Goal: Task Accomplishment & Management: Manage account settings

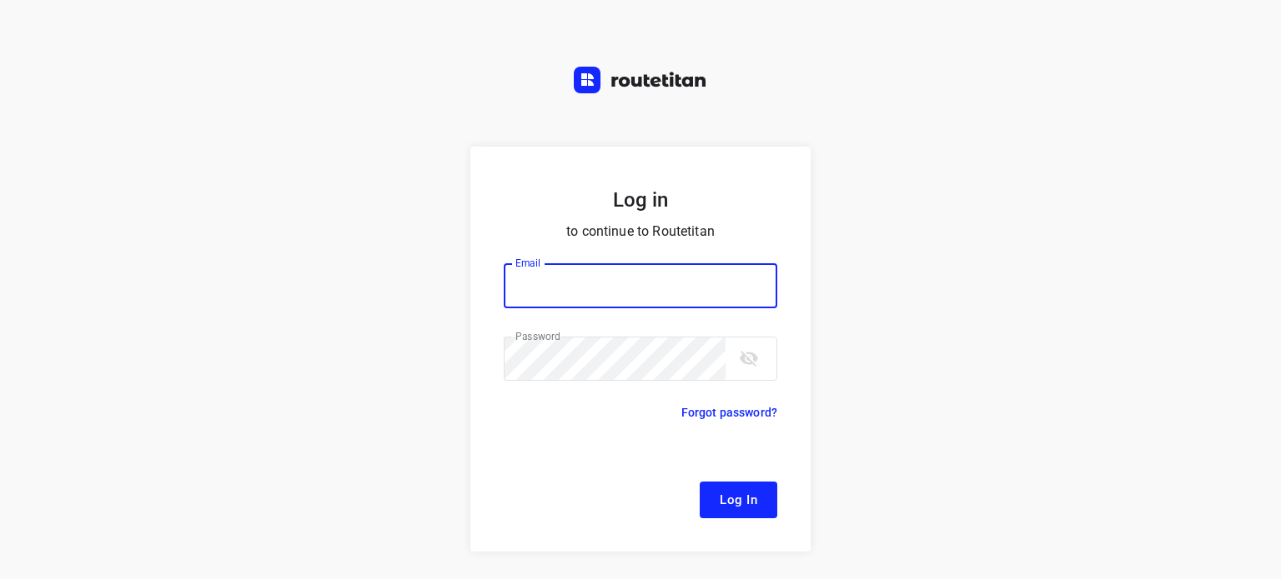
type input "[EMAIL_ADDRESS][DOMAIN_NAME]"
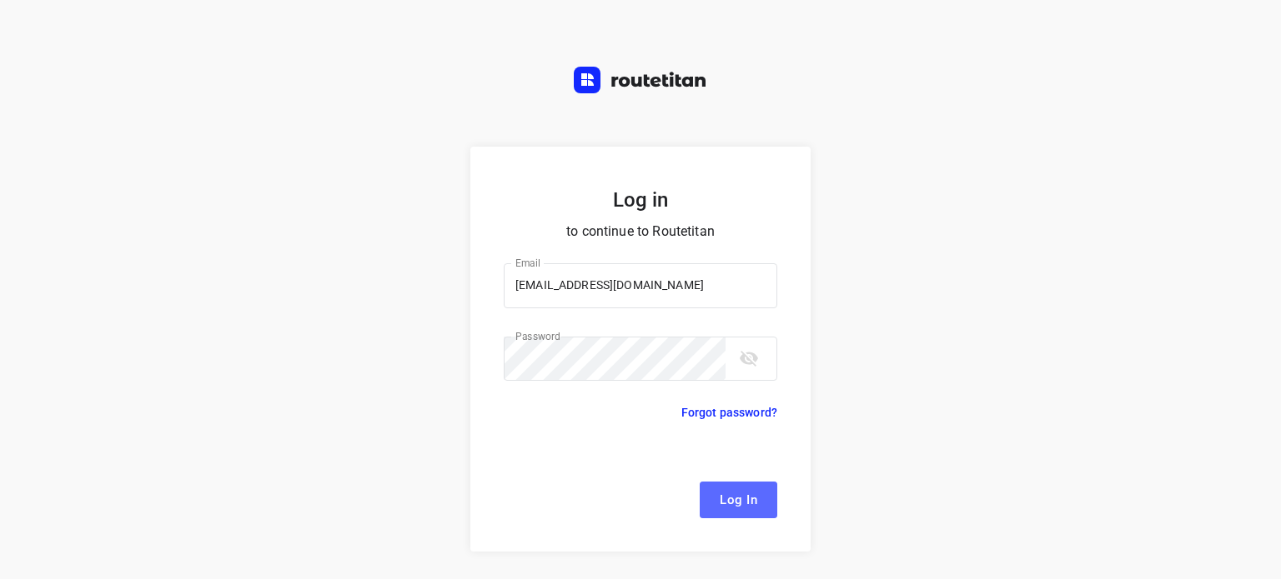
click at [733, 509] on span "Log In" at bounding box center [739, 500] width 38 height 22
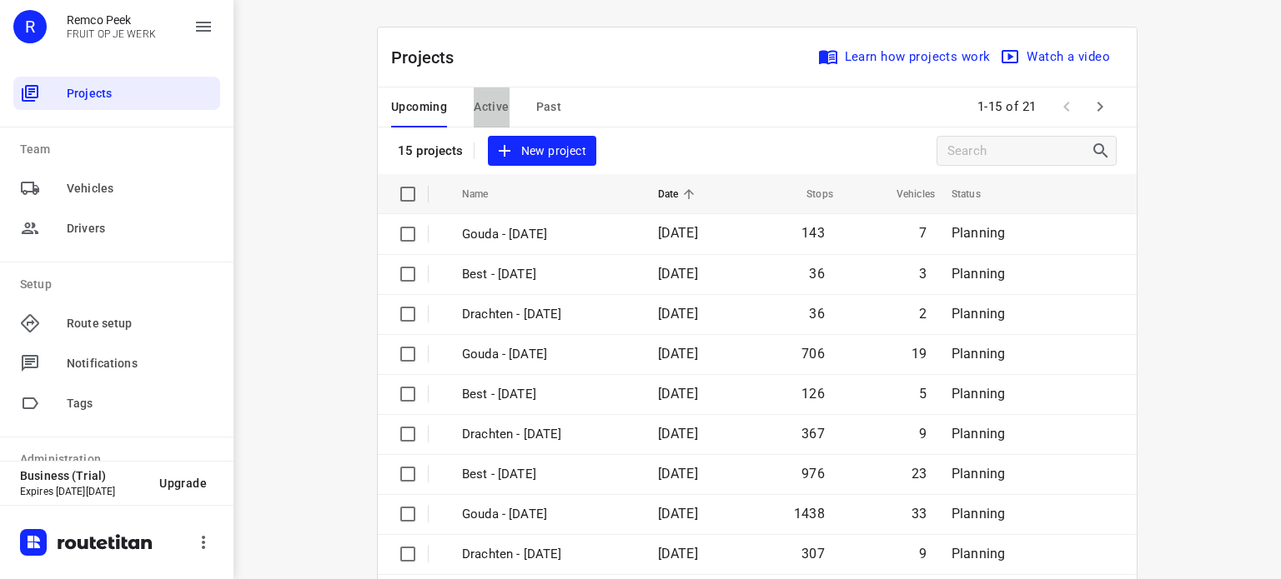
click at [480, 103] on span "Active" at bounding box center [491, 107] width 35 height 21
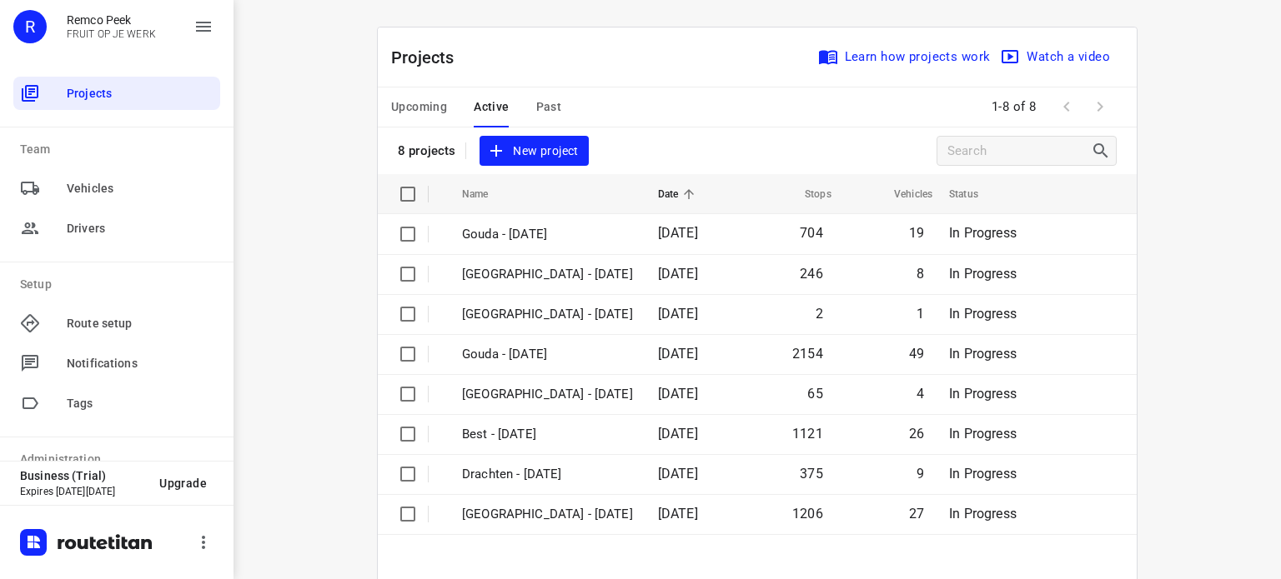
click at [410, 100] on span "Upcoming" at bounding box center [419, 107] width 56 height 21
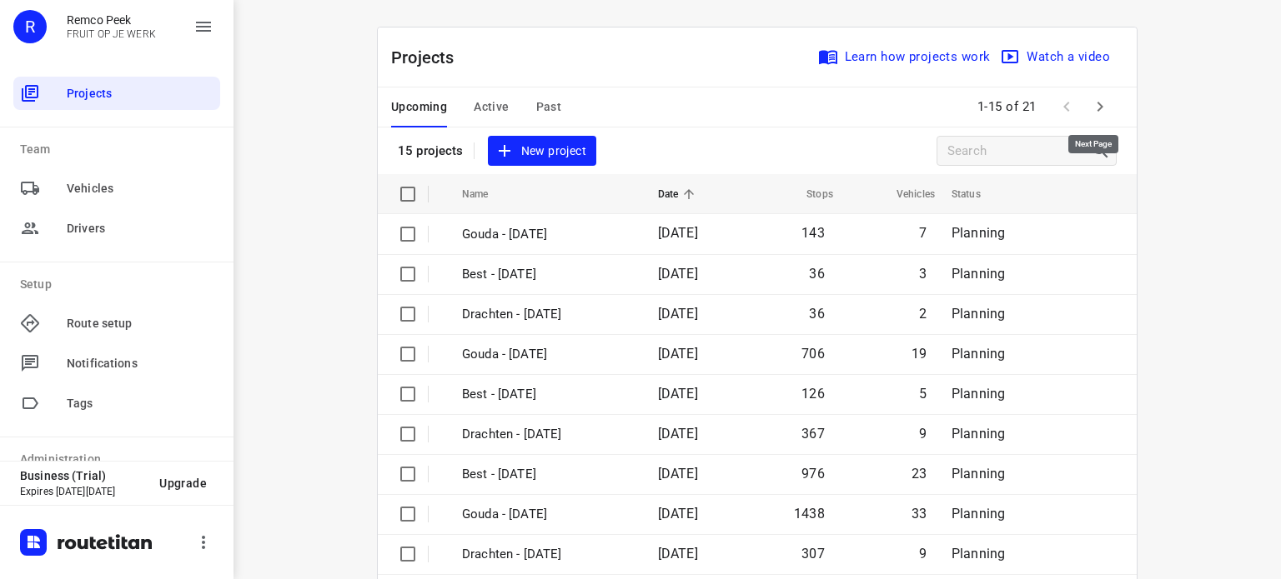
click at [1098, 103] on icon "button" at bounding box center [1100, 107] width 20 height 20
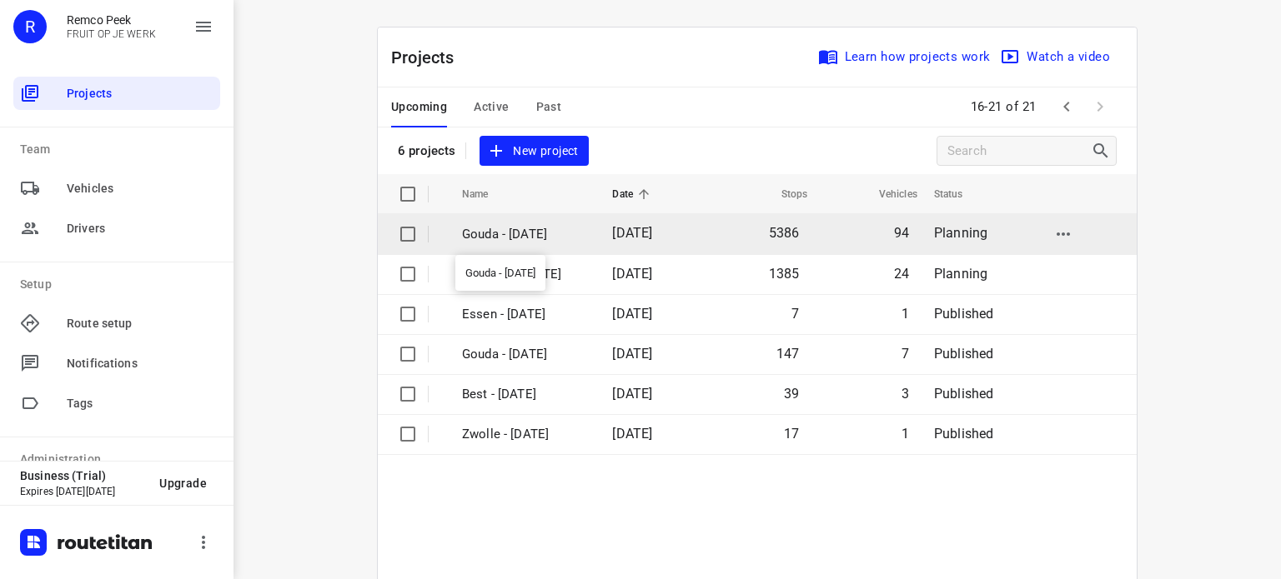
click at [523, 226] on p "Gouda - [DATE]" at bounding box center [524, 234] width 125 height 19
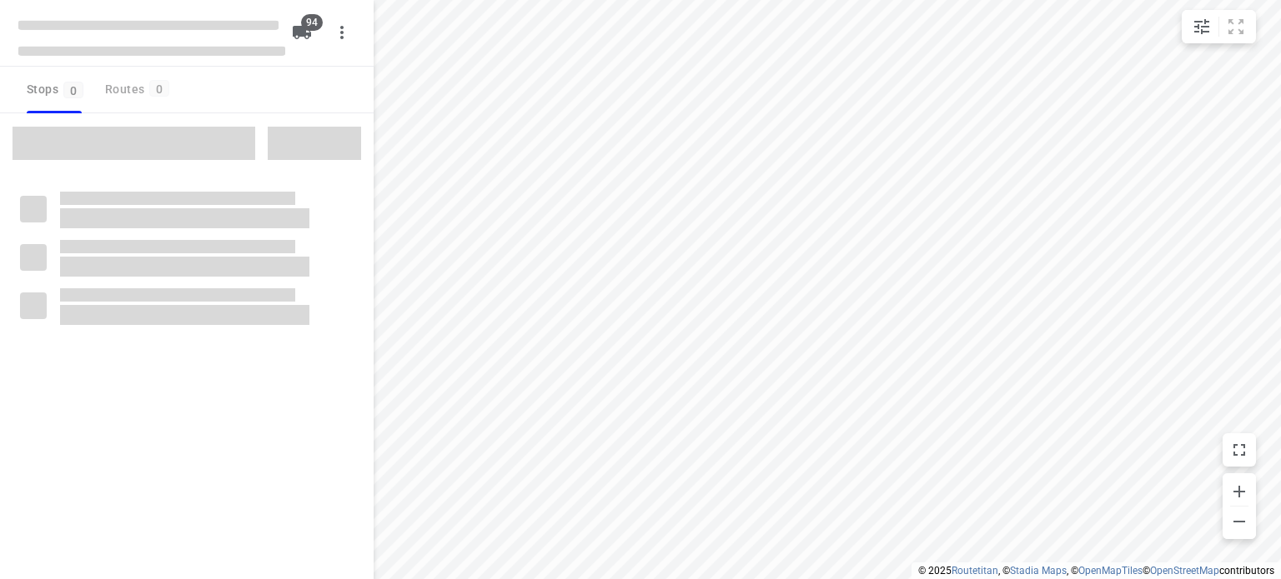
checkbox input "true"
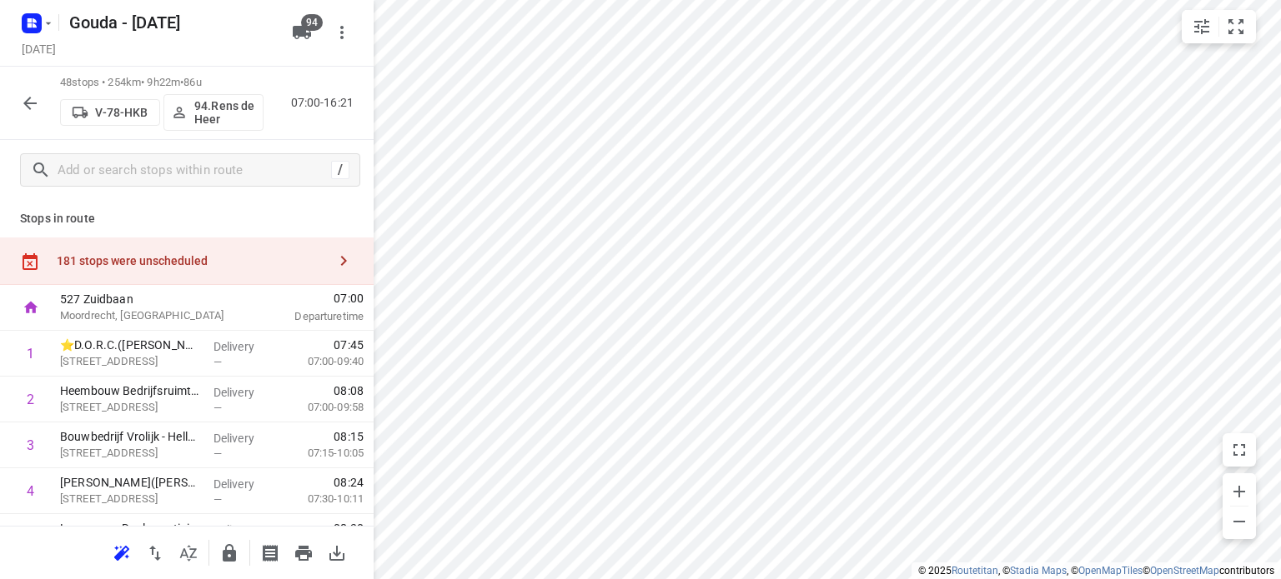
click at [23, 106] on icon "button" at bounding box center [30, 103] width 20 height 20
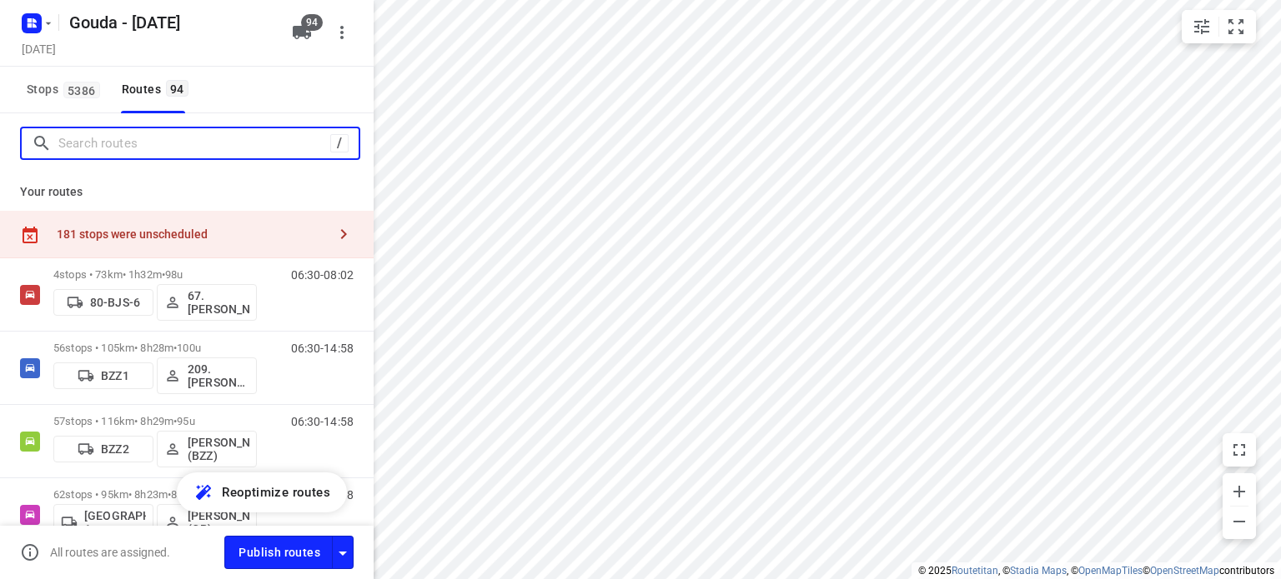
click at [159, 156] on div "/" at bounding box center [190, 143] width 340 height 33
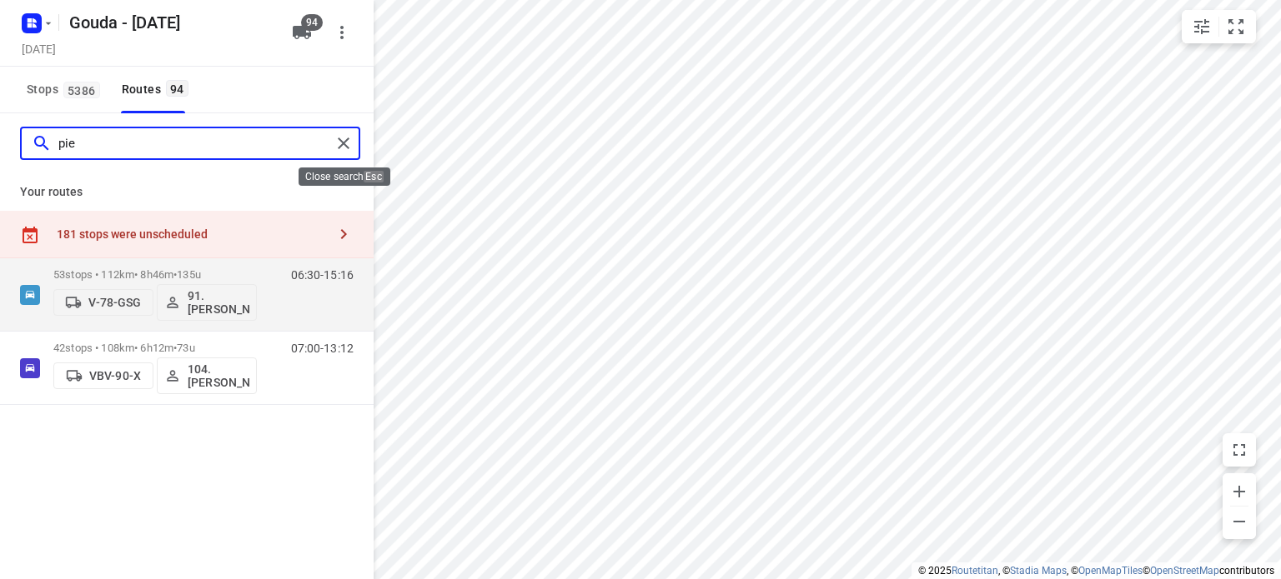
type input "pie"
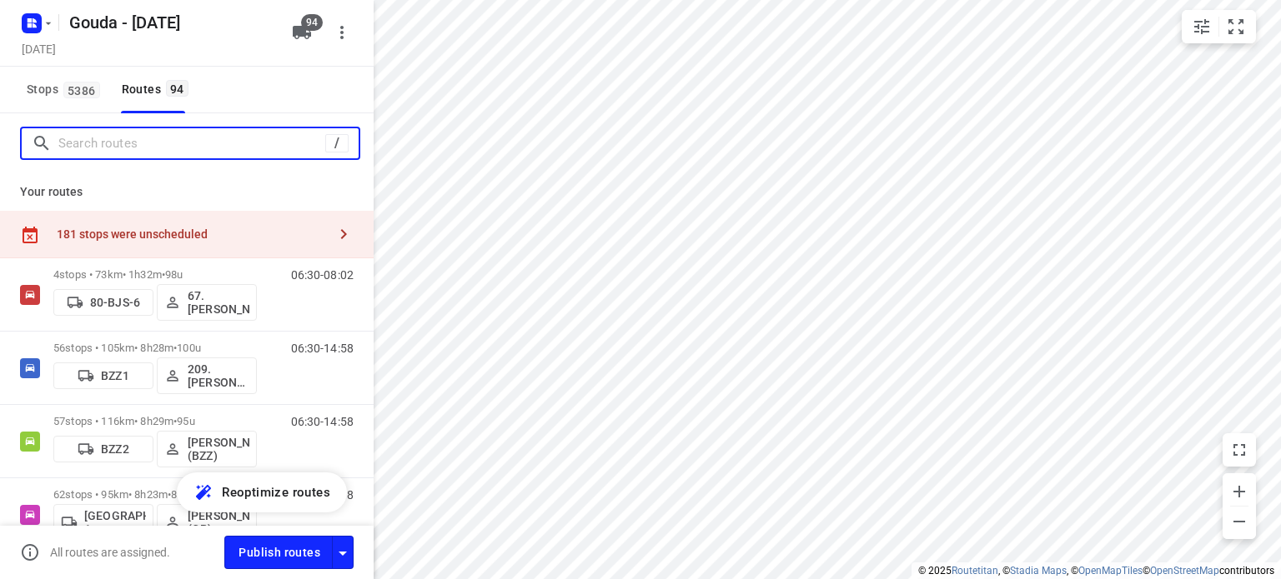
click at [235, 146] on input "Search routes" at bounding box center [191, 144] width 267 height 26
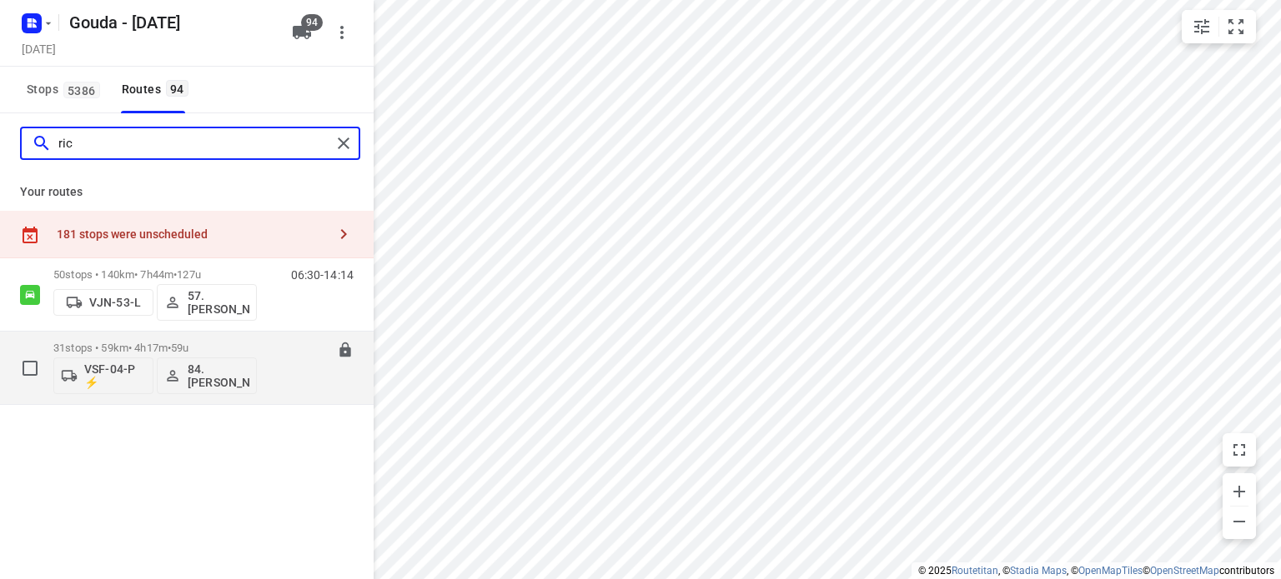
type input "ric"
click at [143, 349] on p "31 stops • 59km • 4h17m • 59u" at bounding box center [154, 348] width 203 height 13
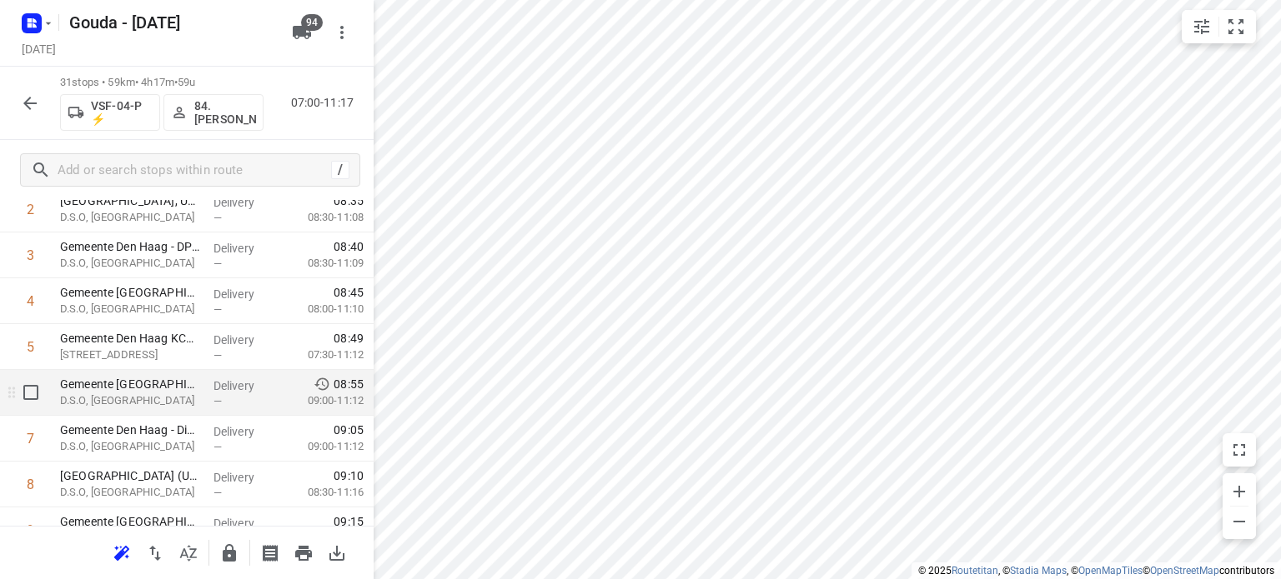
scroll to position [188, 0]
click at [26, 98] on icon "button" at bounding box center [30, 103] width 20 height 20
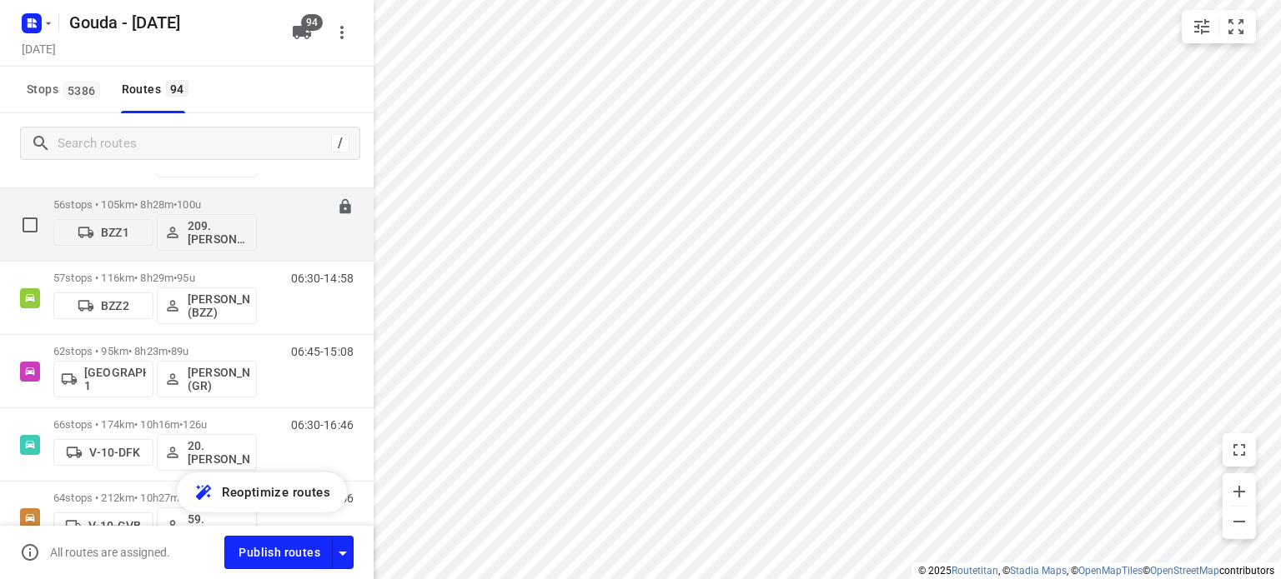
scroll to position [167, 0]
